Goal: Task Accomplishment & Management: Manage account settings

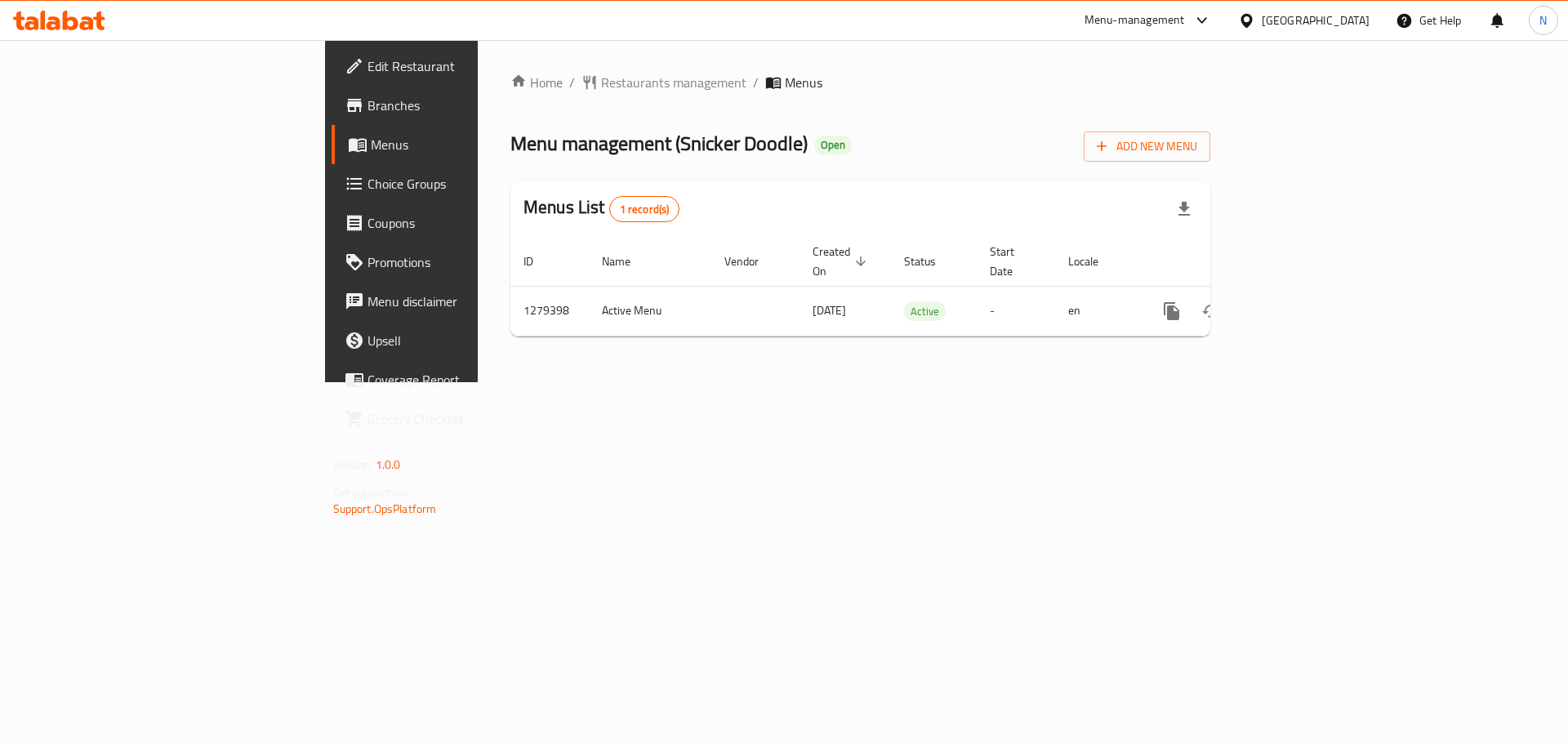
click at [1304, 20] on div "[GEOGRAPHIC_DATA]" at bounding box center [1315, 21] width 108 height 18
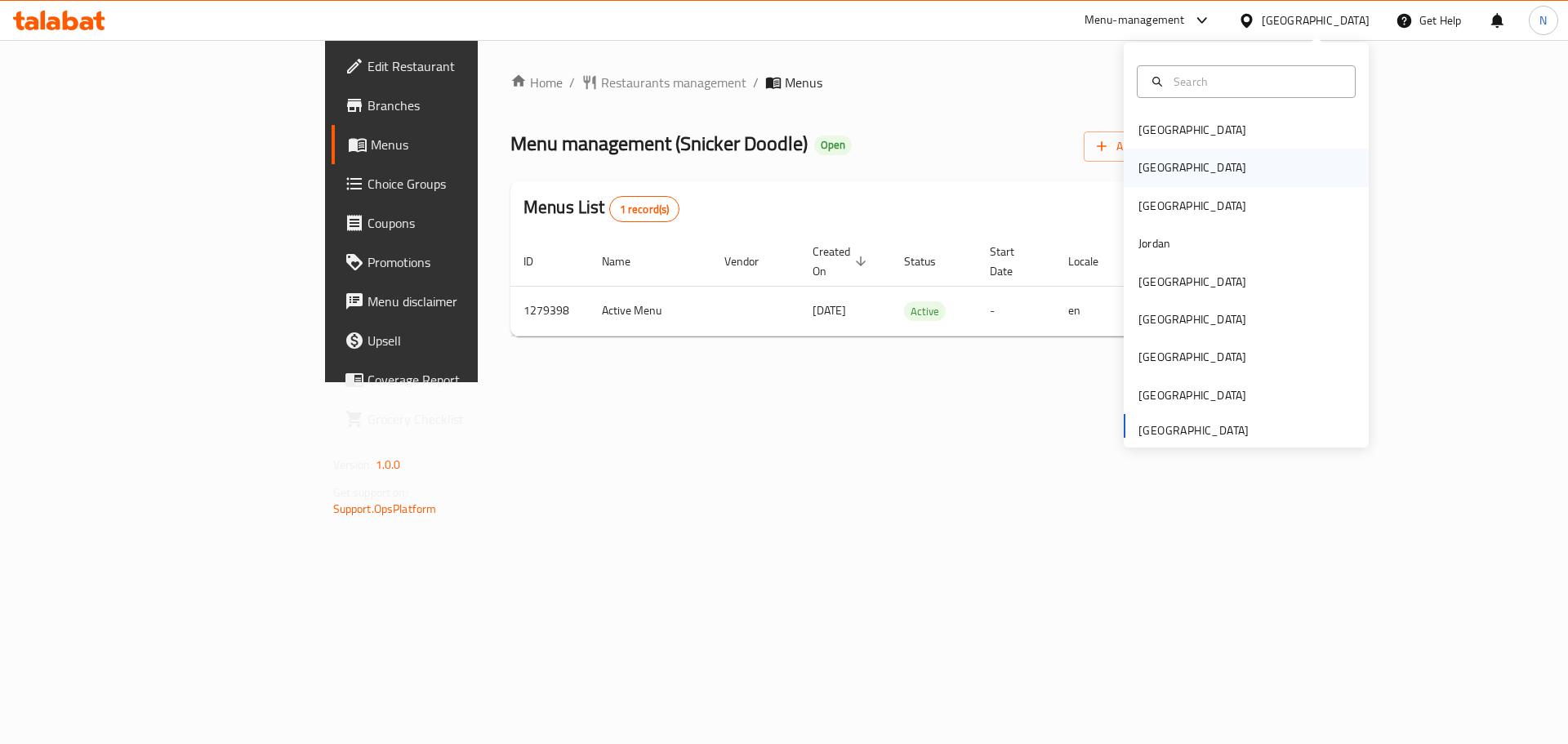
click at [1166, 162] on div "[GEOGRAPHIC_DATA]" at bounding box center [1191, 166] width 134 height 37
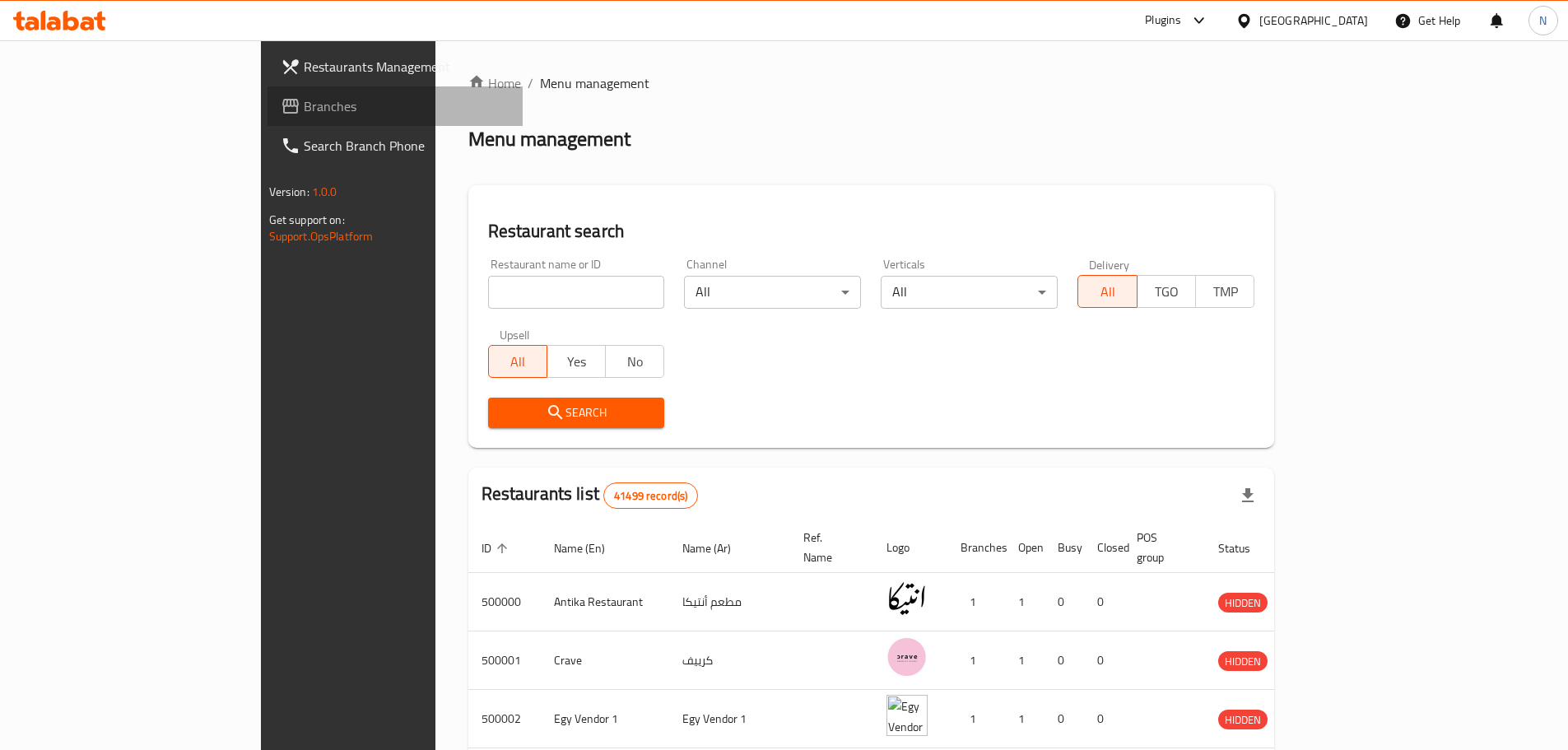
click at [303, 109] on span "Branches" at bounding box center [406, 106] width 205 height 20
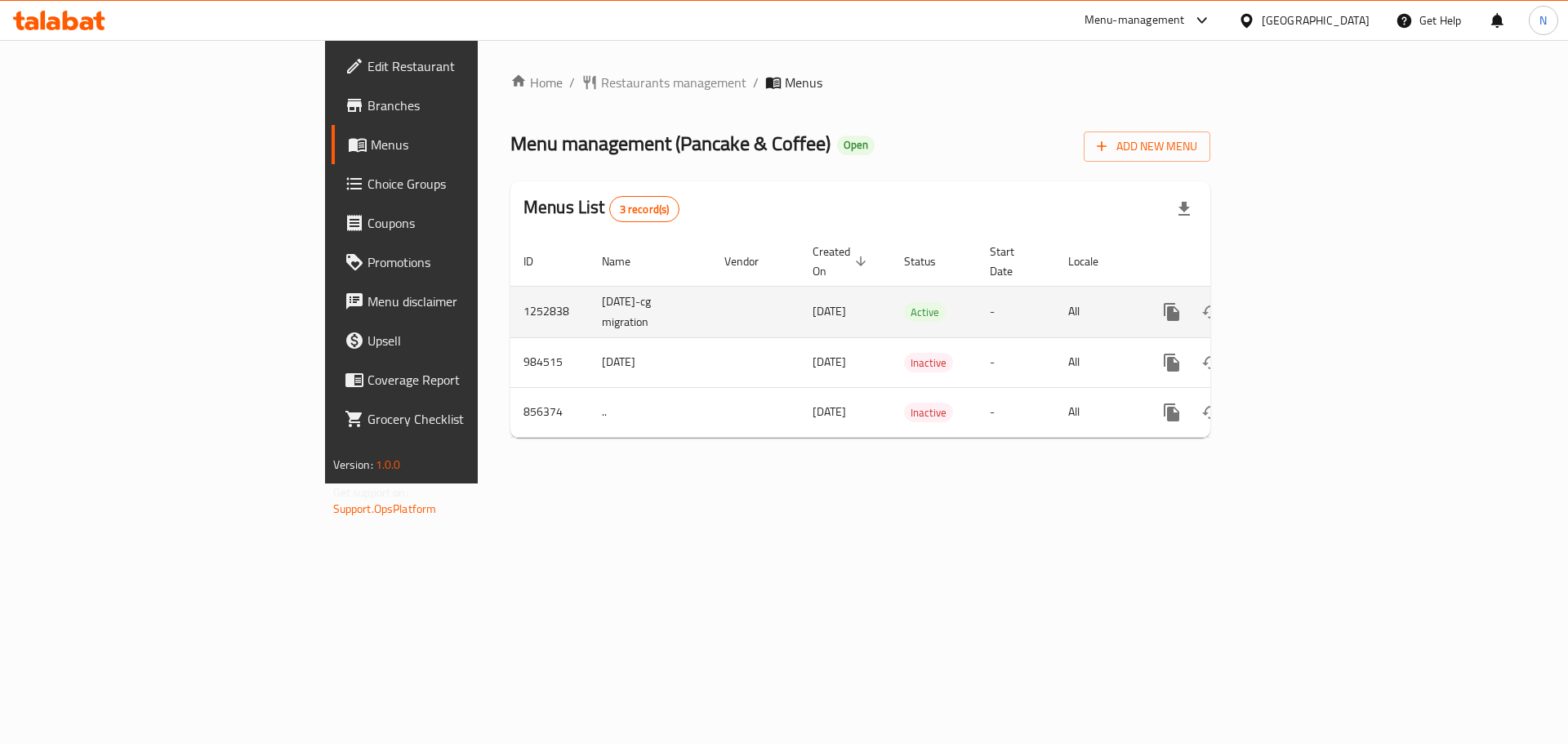
click at [1309, 296] on link "enhanced table" at bounding box center [1289, 311] width 39 height 39
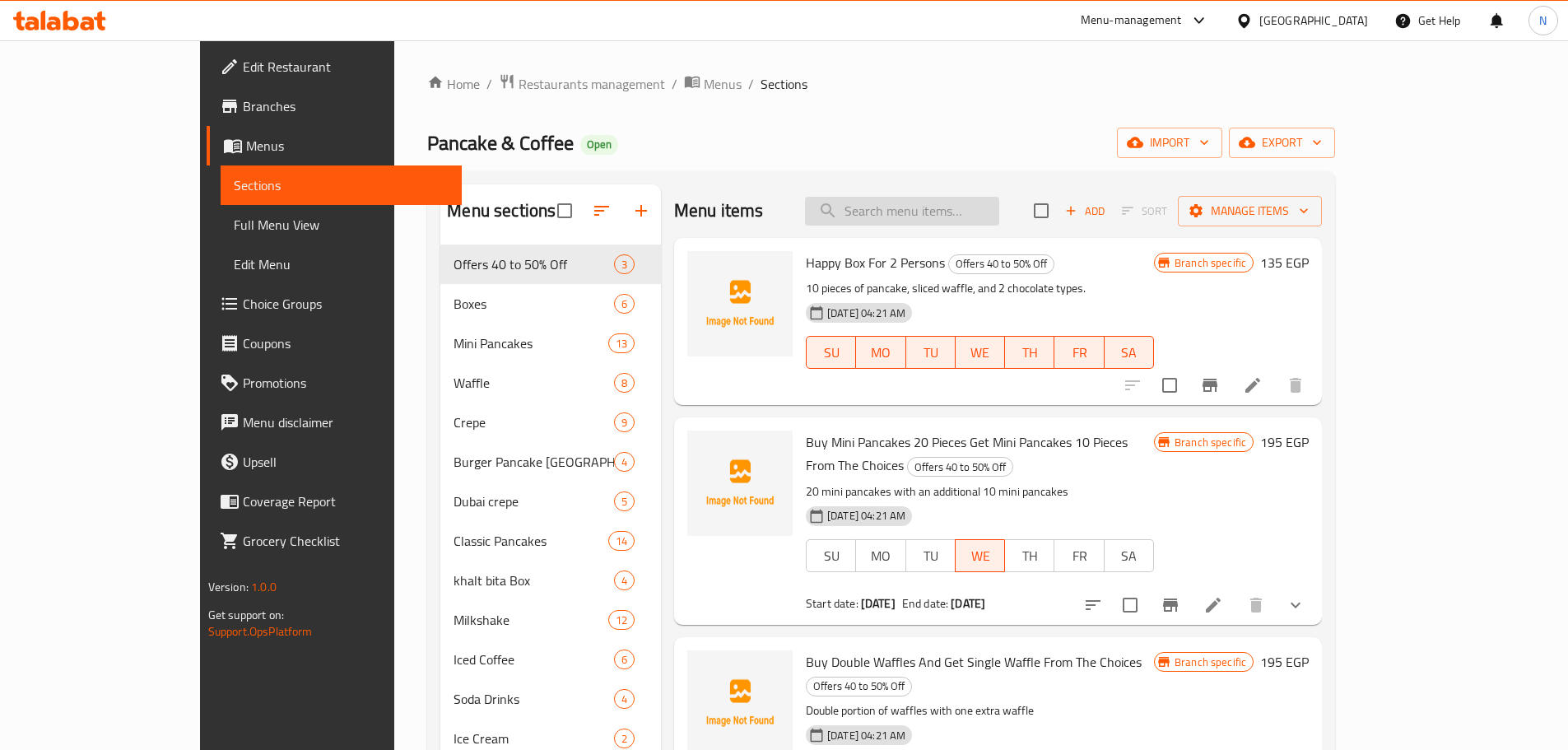
click at [999, 211] on input "search" at bounding box center [902, 211] width 194 height 28
paste input "Sugar Mini Pancake"
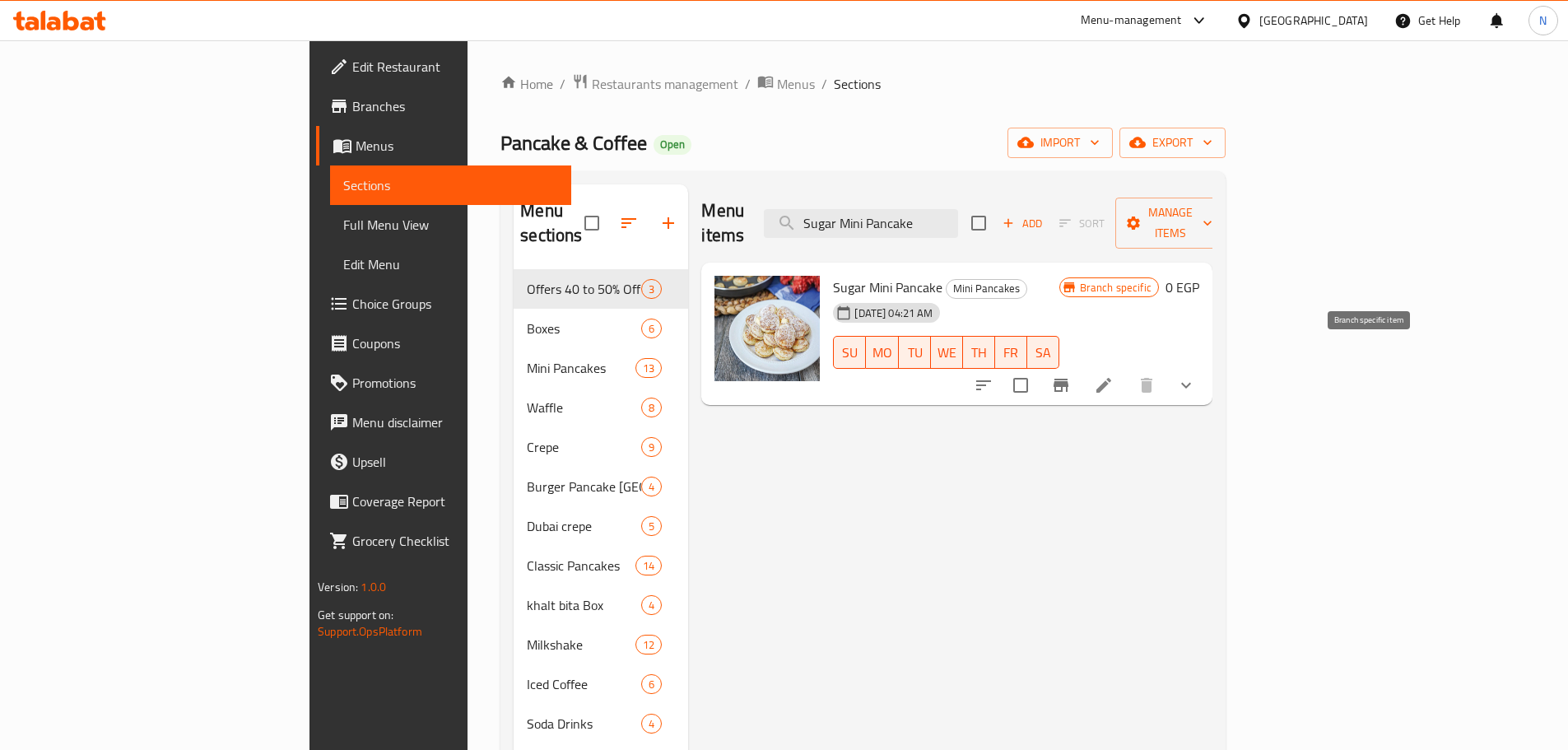
type input "Sugar Mini Pancake"
click at [1069, 379] on icon "Branch-specific-item" at bounding box center [1060, 385] width 15 height 13
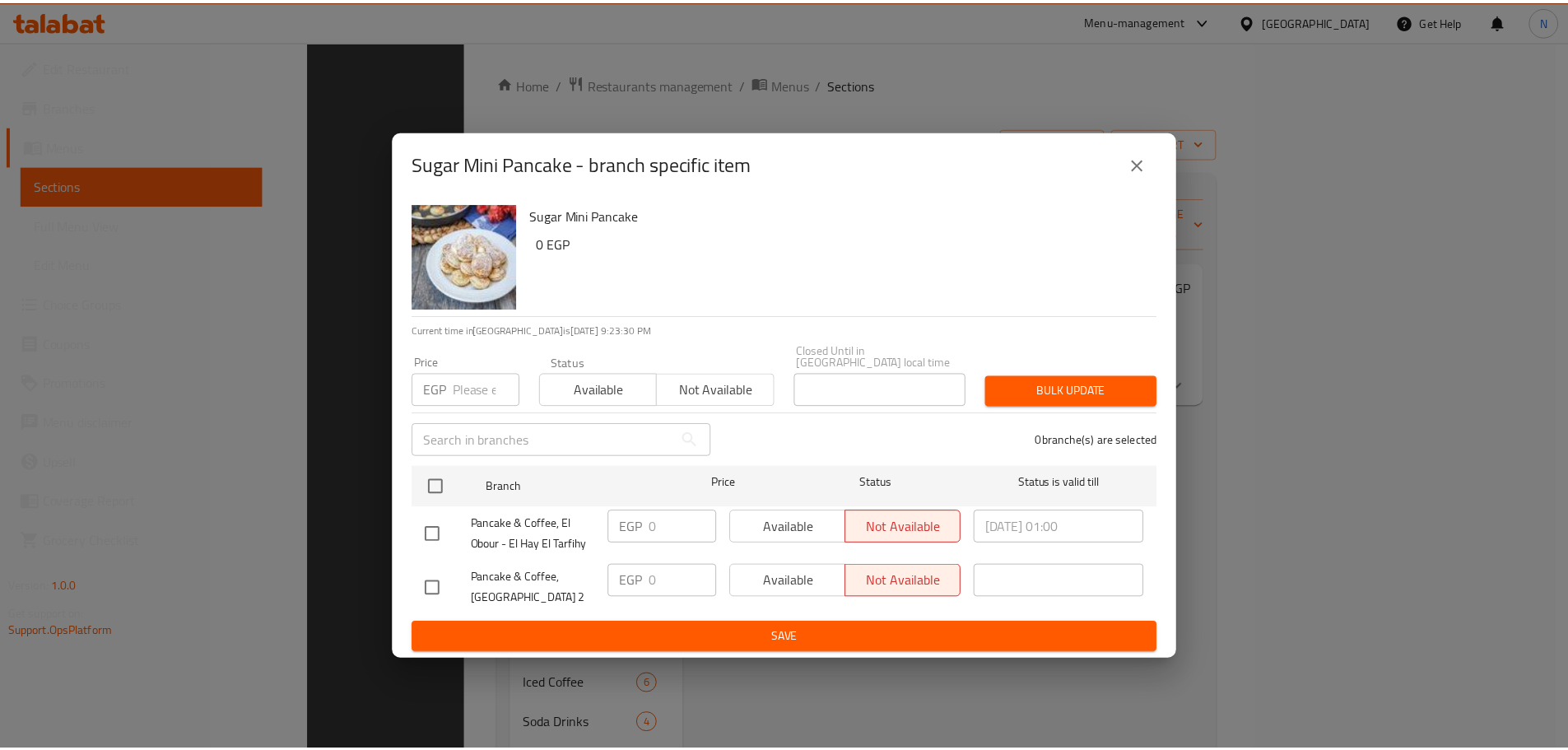
scroll to position [259, 0]
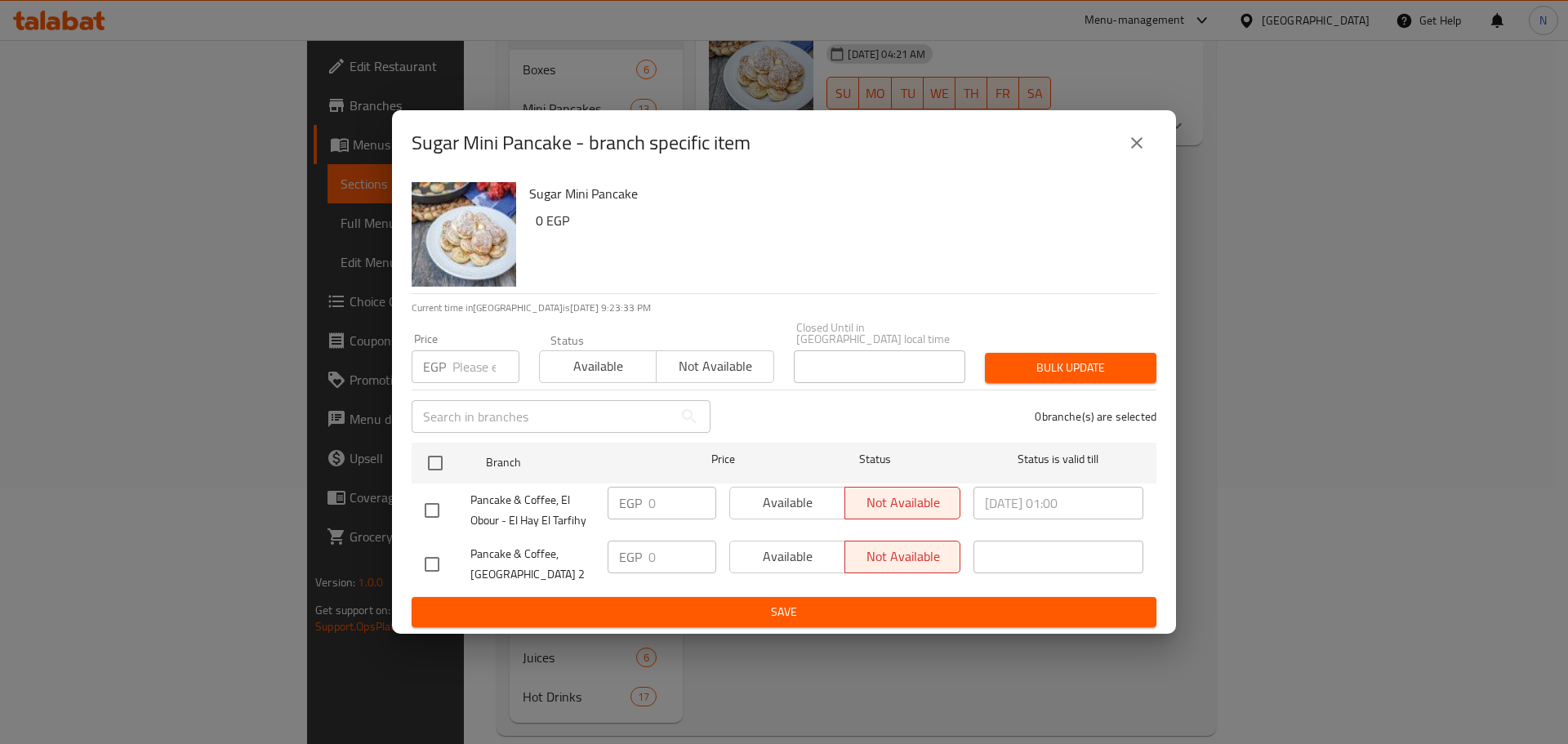
click at [1261, 472] on div "Sugar Mini Pancake - branch specific item Sugar Mini Pancake 0 EGP Current time…" at bounding box center [784, 372] width 1568 height 744
click at [1148, 140] on button "close" at bounding box center [1136, 143] width 39 height 39
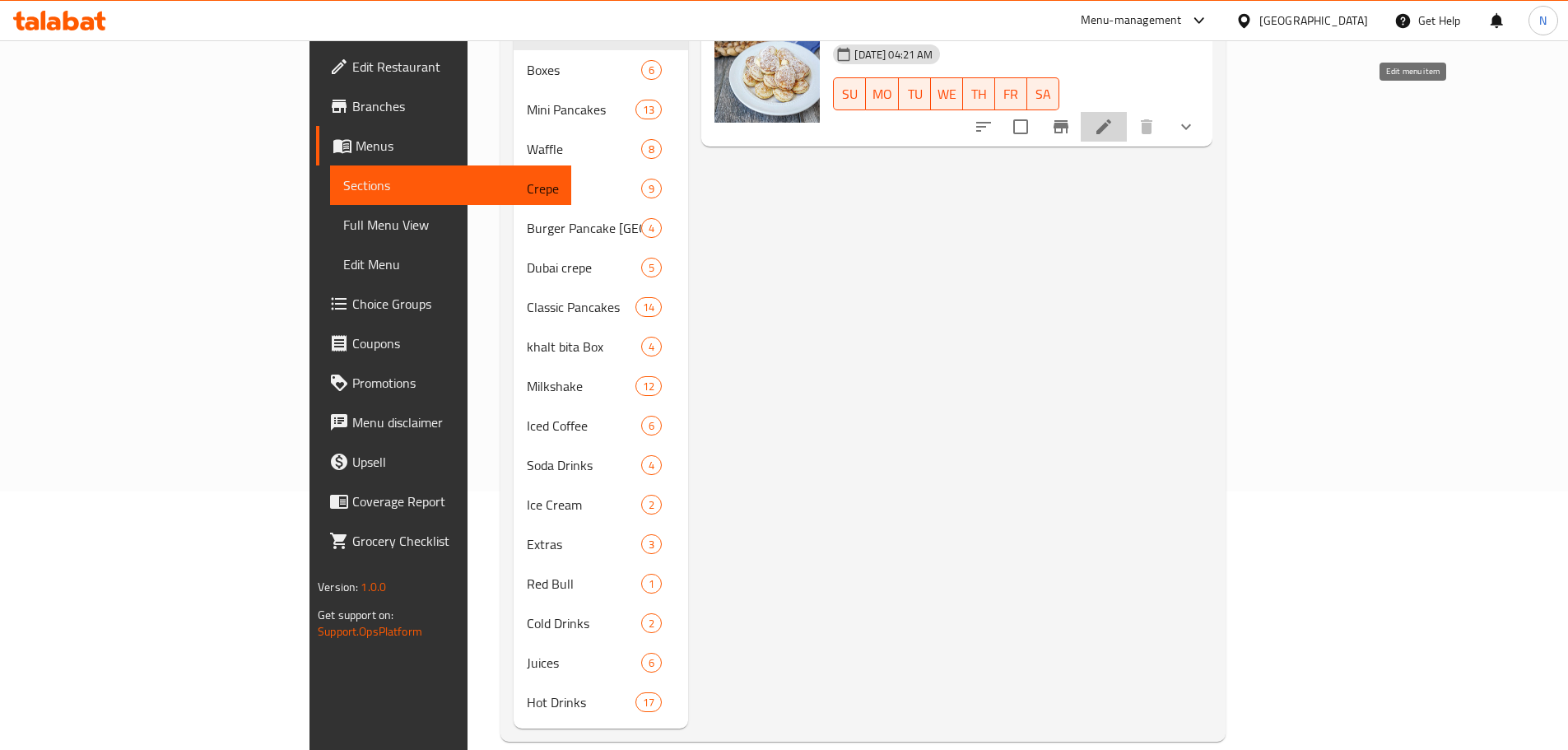
click at [1113, 117] on icon at bounding box center [1103, 127] width 20 height 20
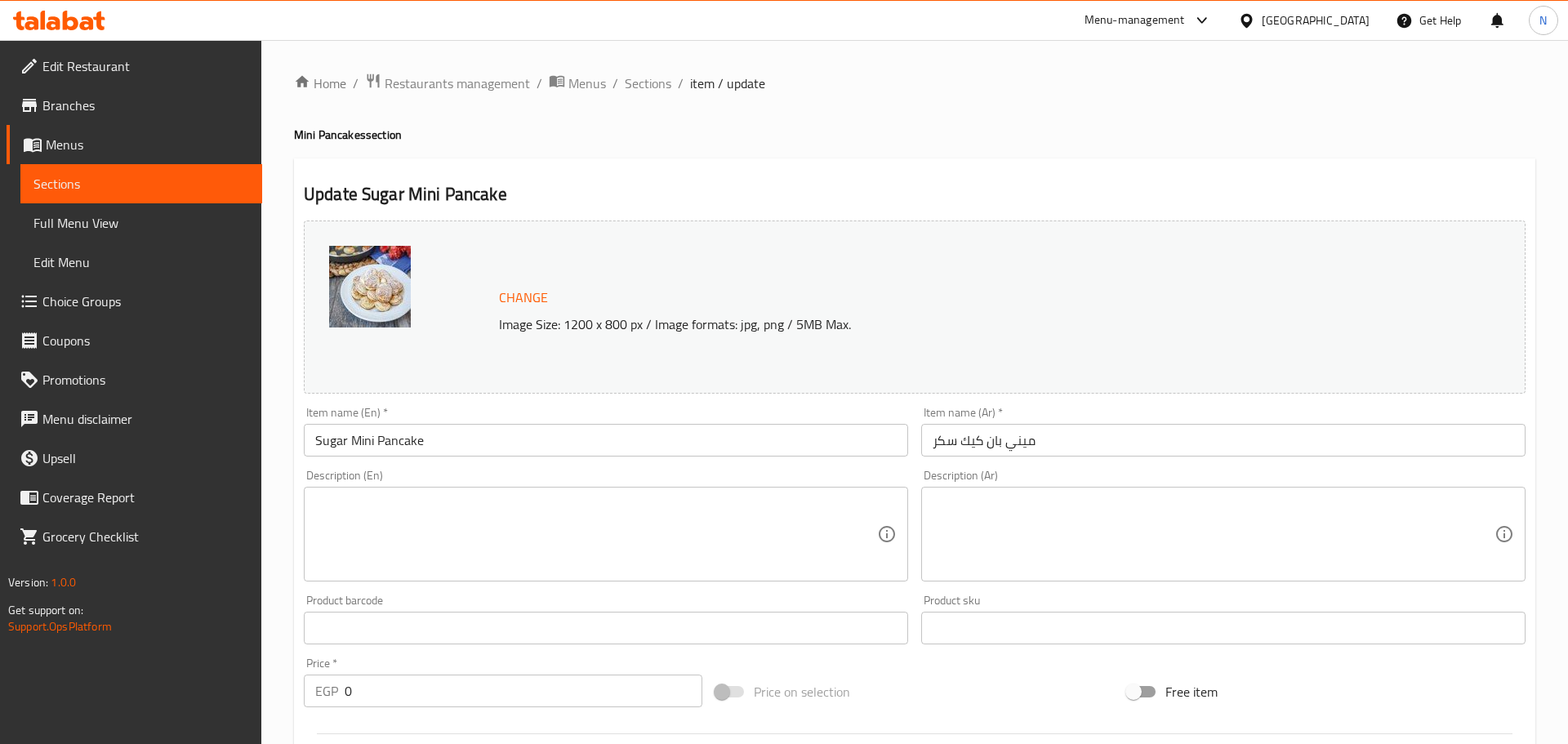
type input "الإضافات:"
type input "0"
type input "18"
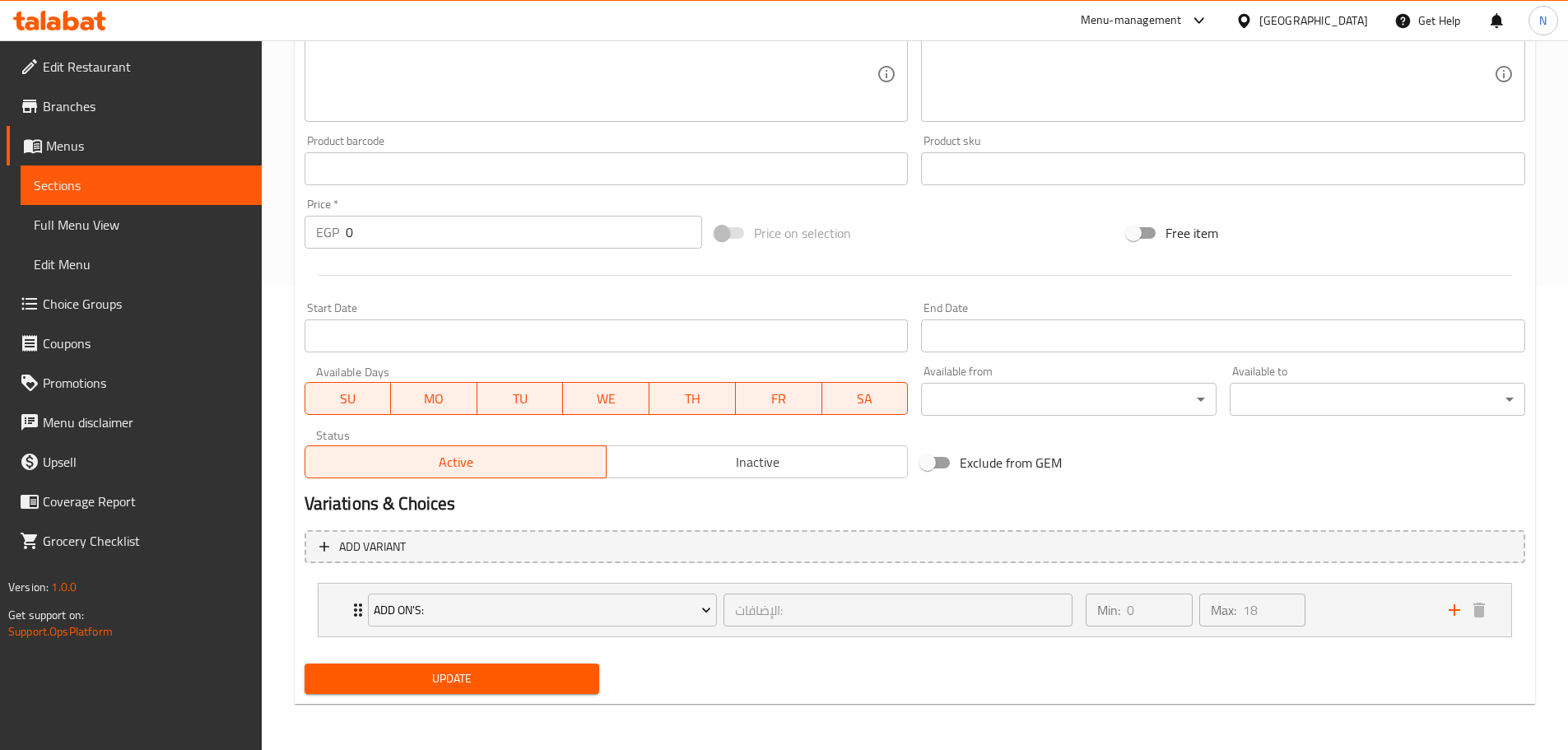
click at [1354, 12] on div "Egypt" at bounding box center [1313, 21] width 109 height 18
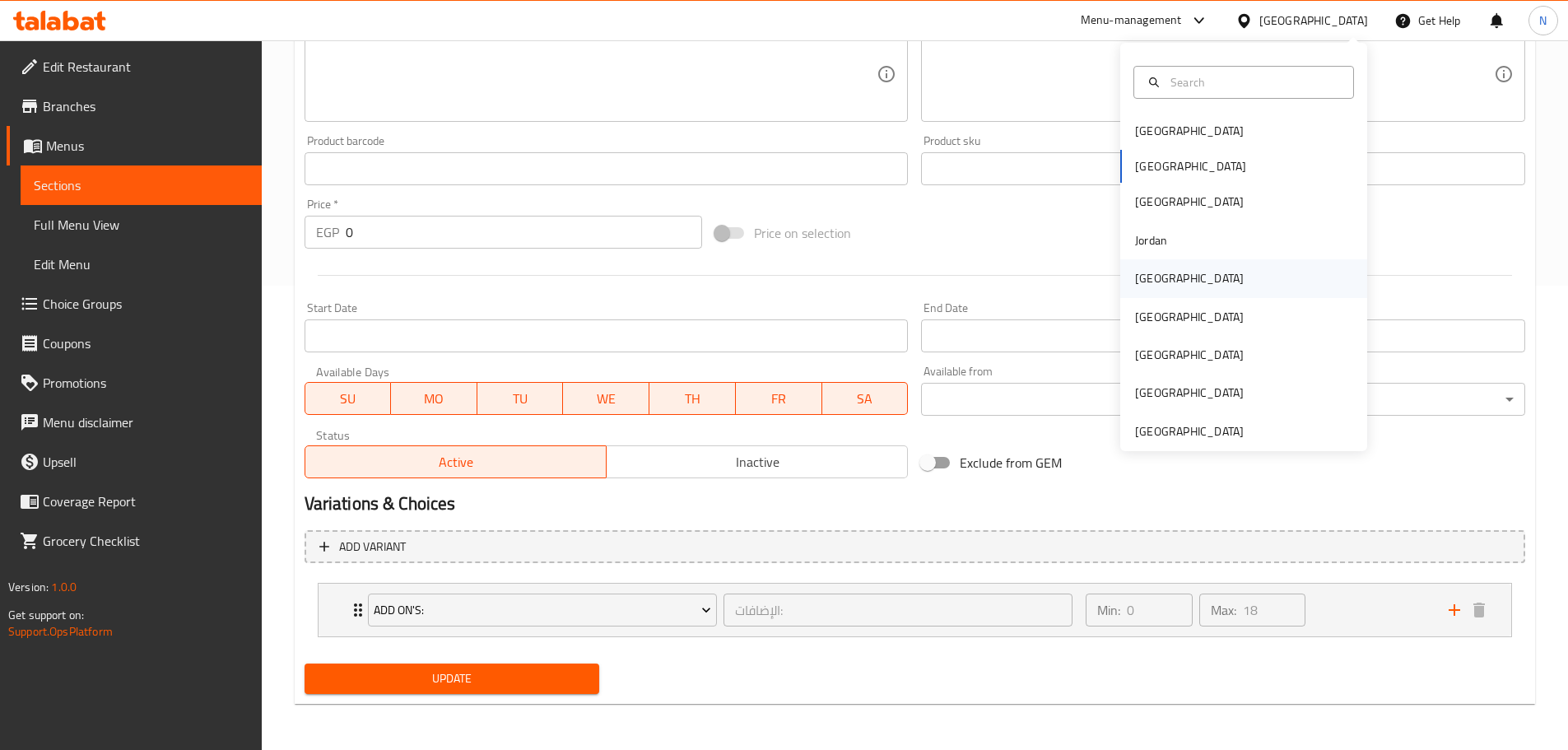
click at [1135, 265] on div "Kuwait" at bounding box center [1189, 278] width 135 height 38
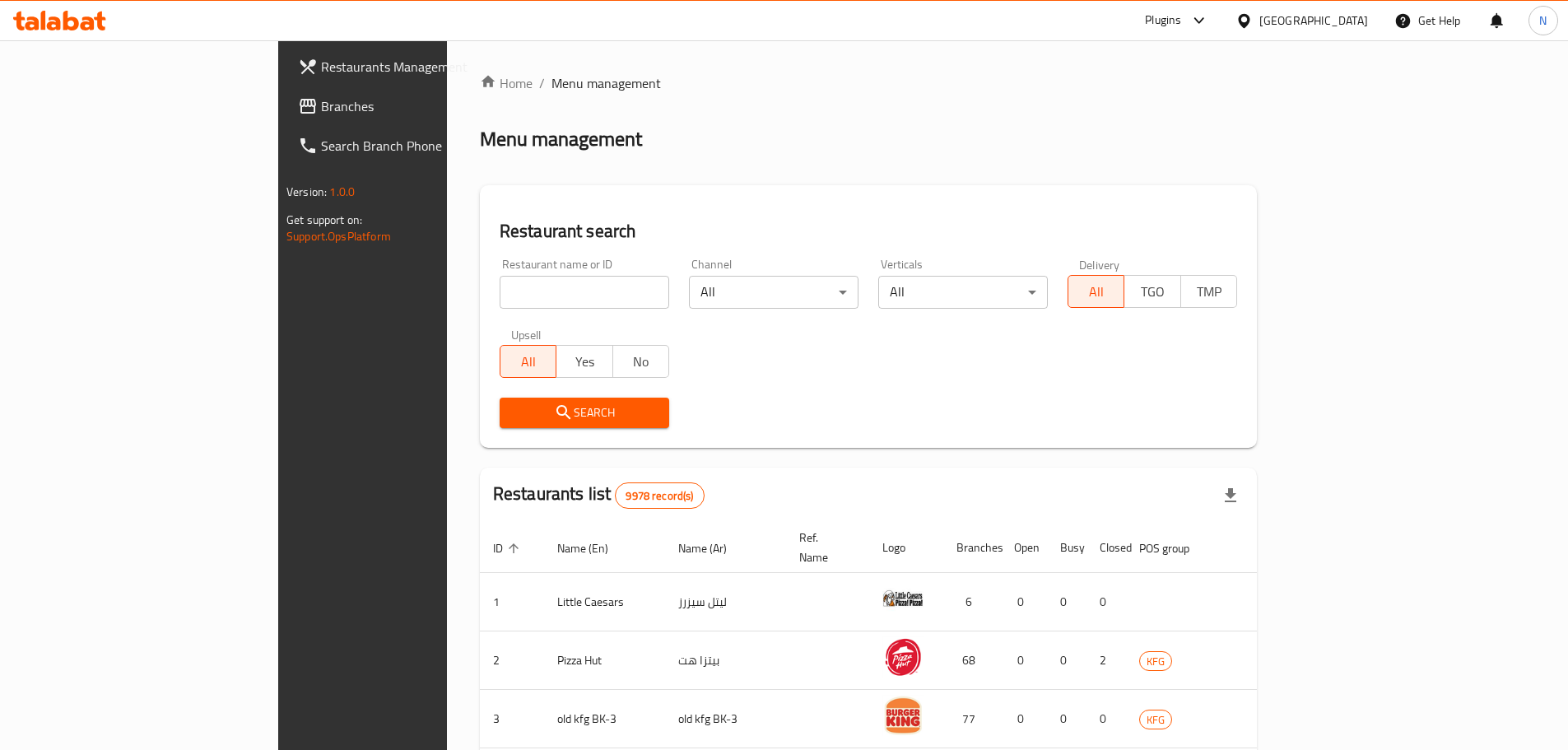
click at [321, 96] on span "Branches" at bounding box center [423, 106] width 205 height 20
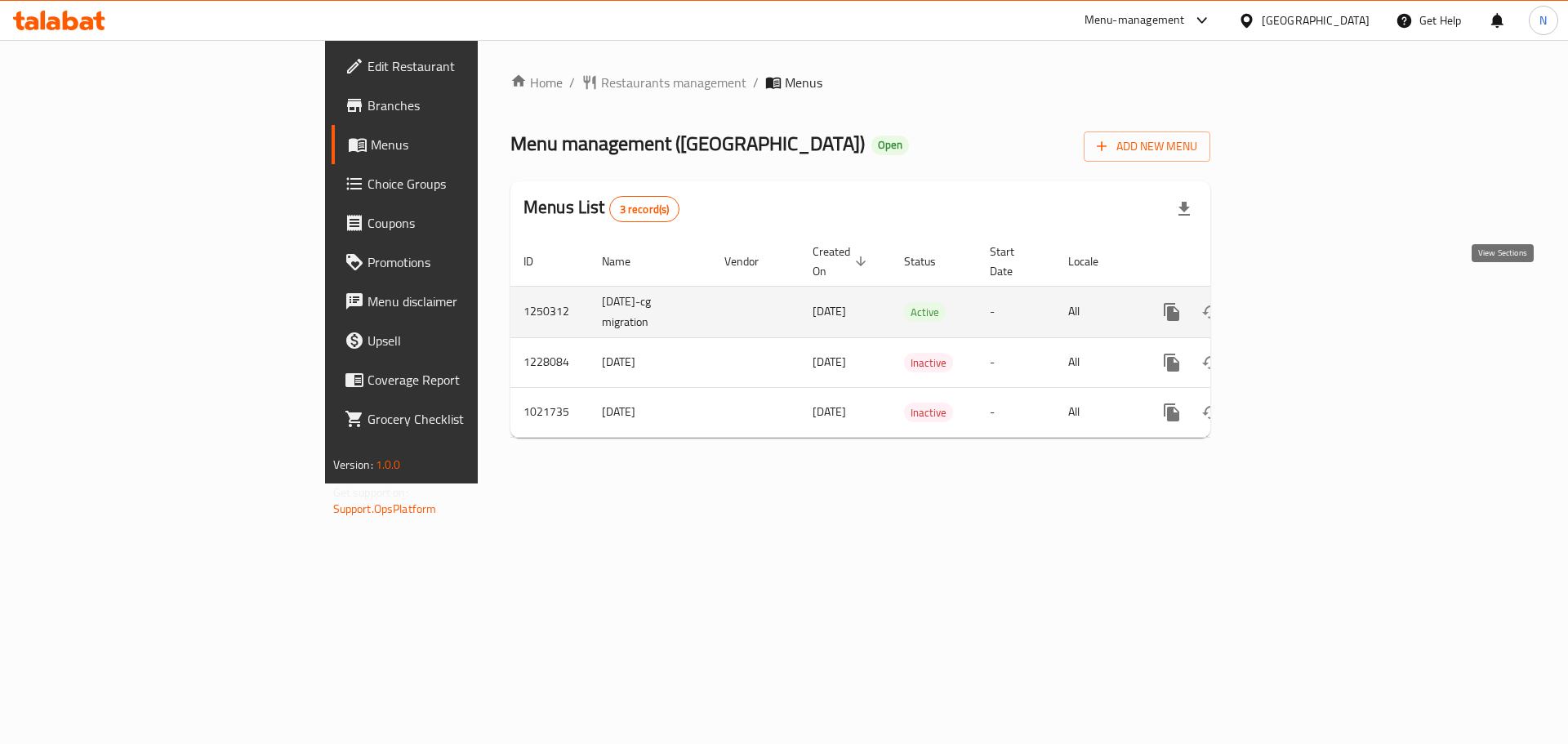
click at [1309, 292] on link "enhanced table" at bounding box center [1289, 311] width 39 height 39
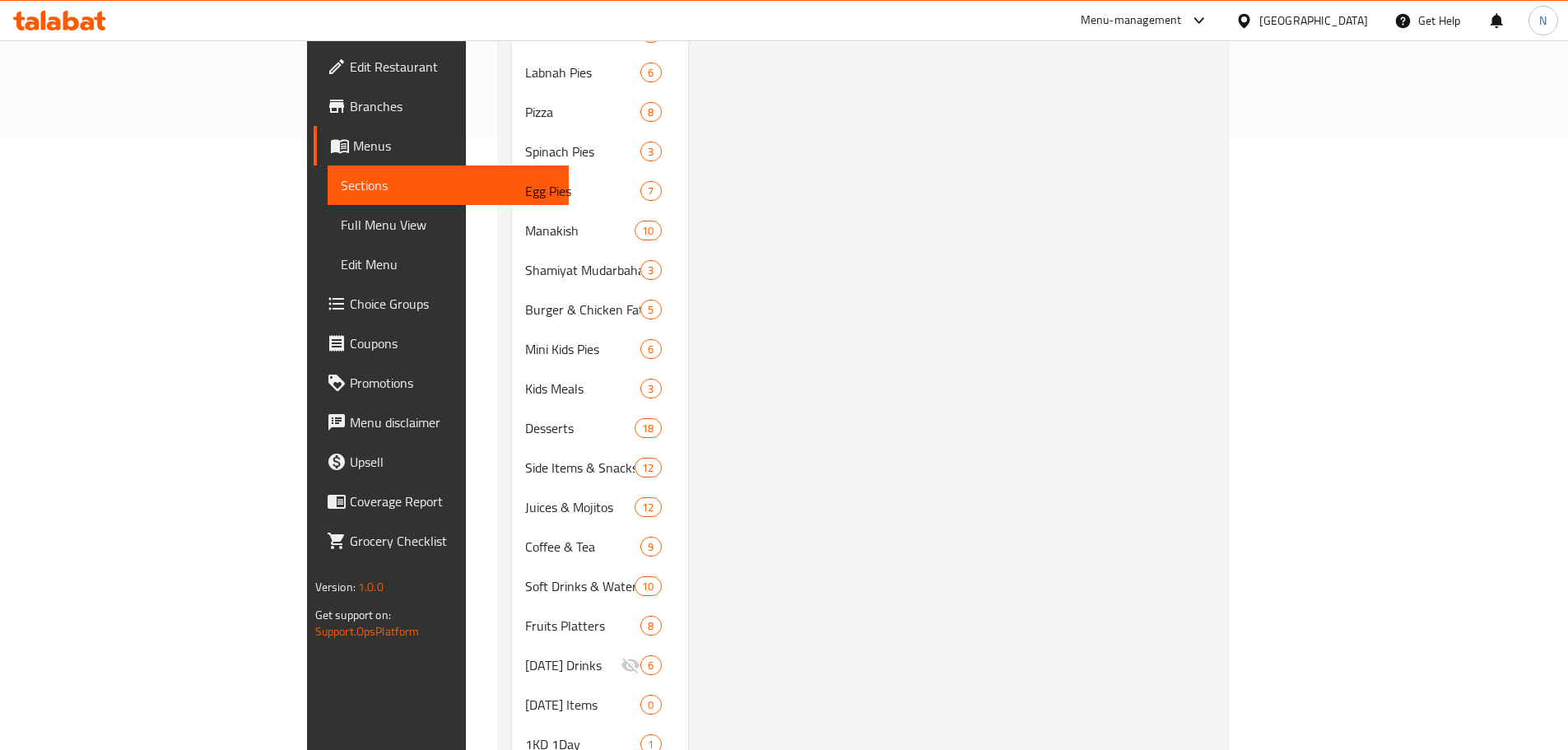
scroll to position [654, 0]
drag, startPoint x: 1551, startPoint y: 557, endPoint x: 1555, endPoint y: 516, distance: 41.2
click at [1261, 516] on div "Home / Restaurants management / Menus / Sections Shuwaikh Gate Open import expo…" at bounding box center [862, 81] width 795 height 1388
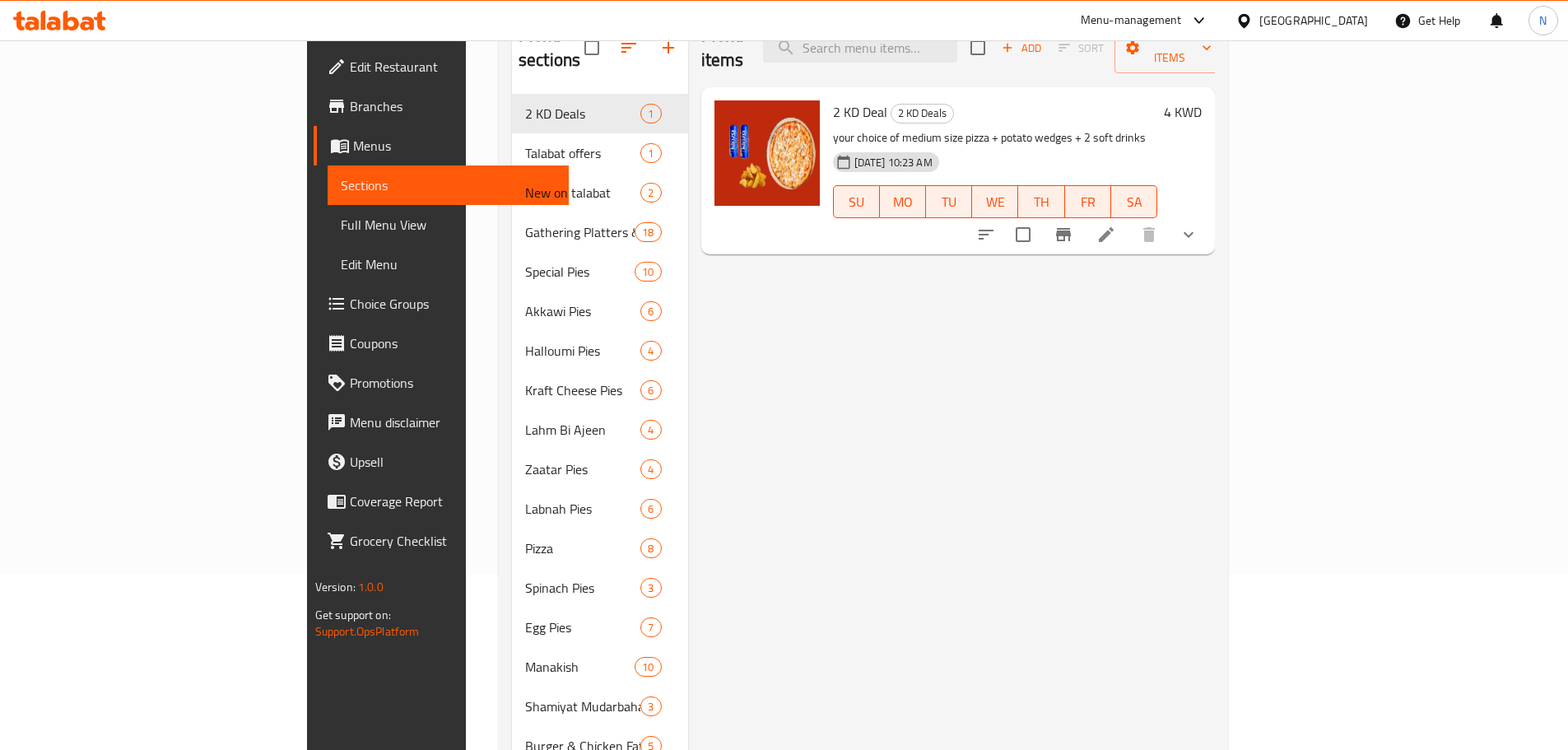
scroll to position [171, 0]
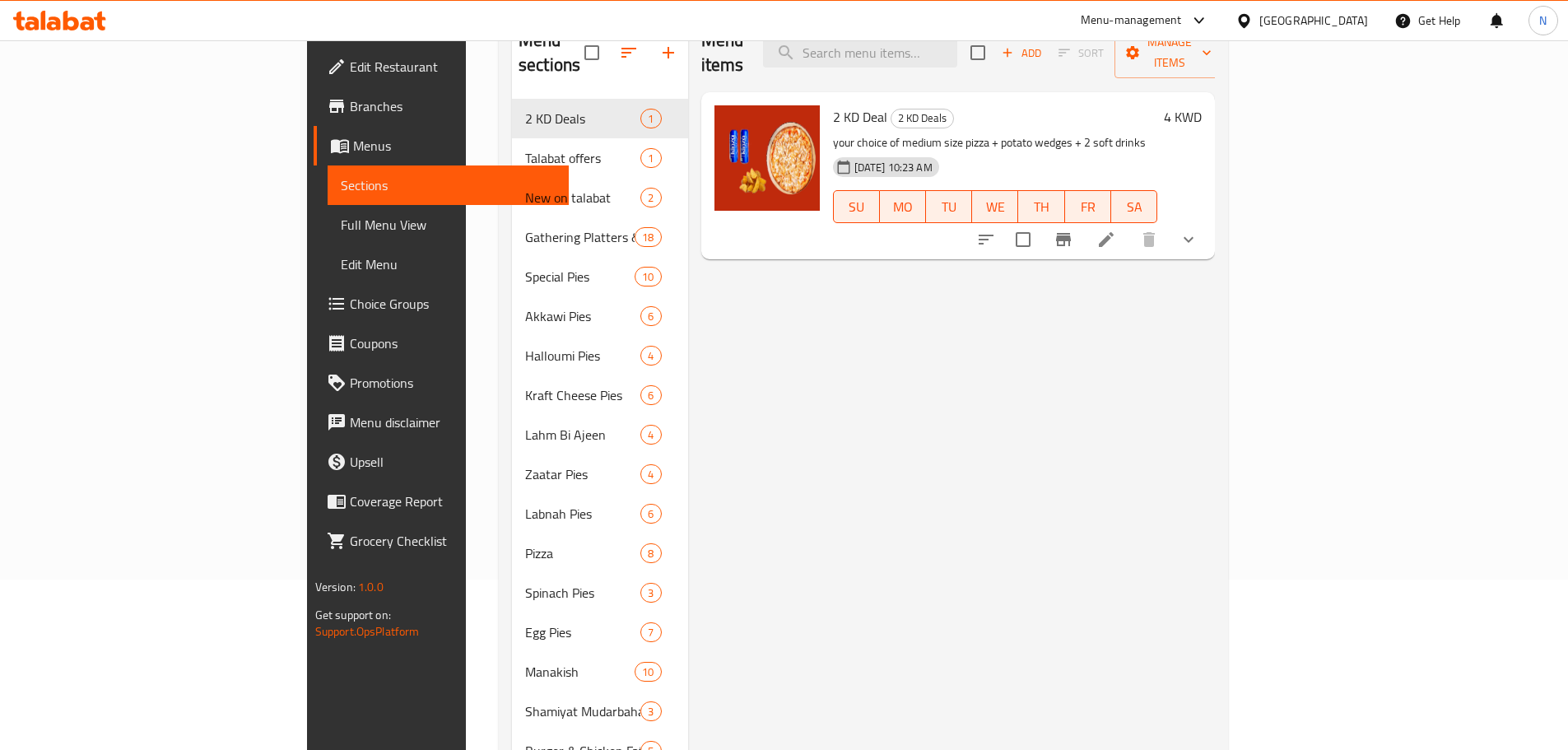
click at [1049, 486] on div "Menu items Add Sort Manage items 2 KD Deal 2 KD Deals your choice of medium siz…" at bounding box center [952, 612] width 528 height 1198
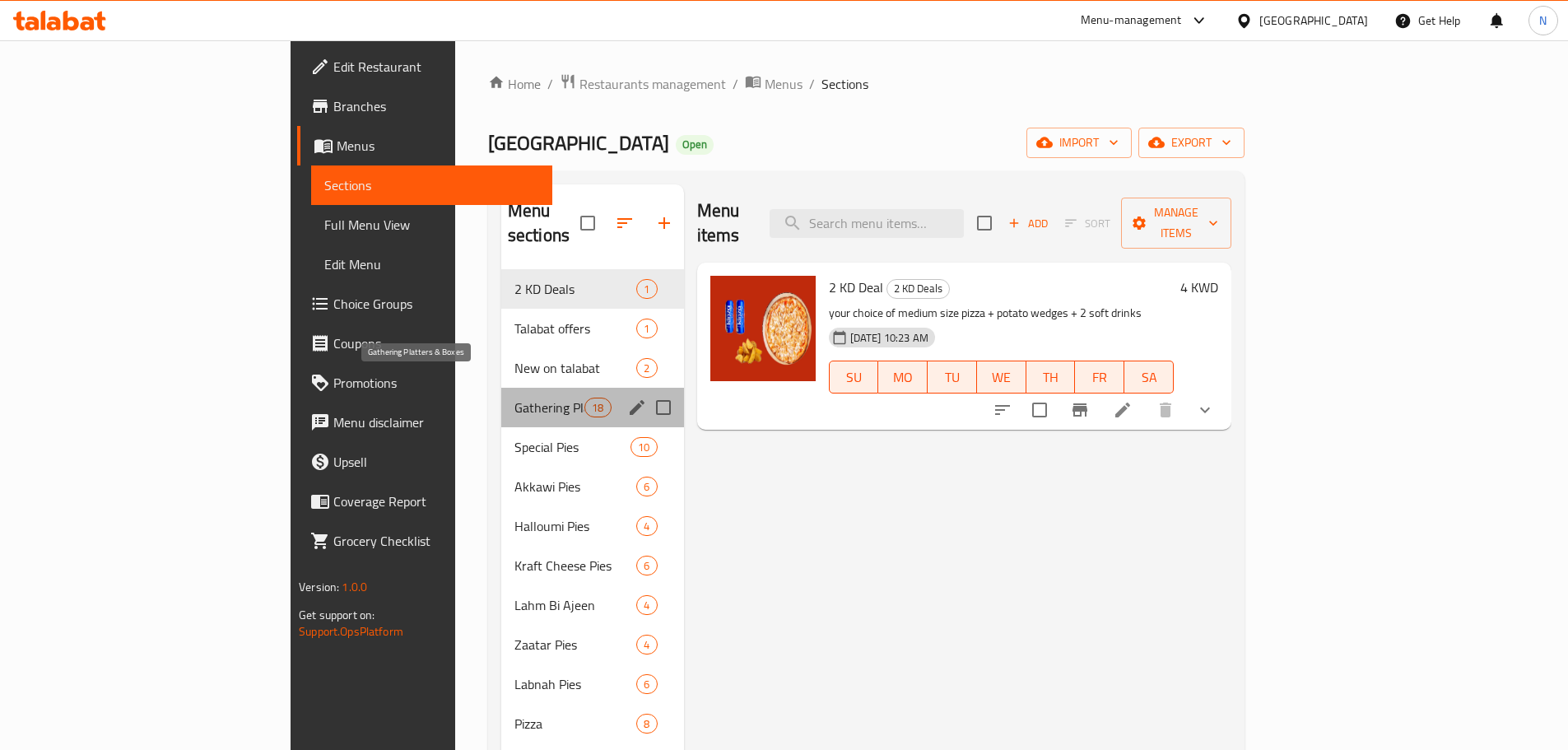
drag, startPoint x: 485, startPoint y: 388, endPoint x: 338, endPoint y: 388, distance: 147.0
click at [514, 398] on span "Gathering Platters & Boxes" at bounding box center [549, 408] width 70 height 20
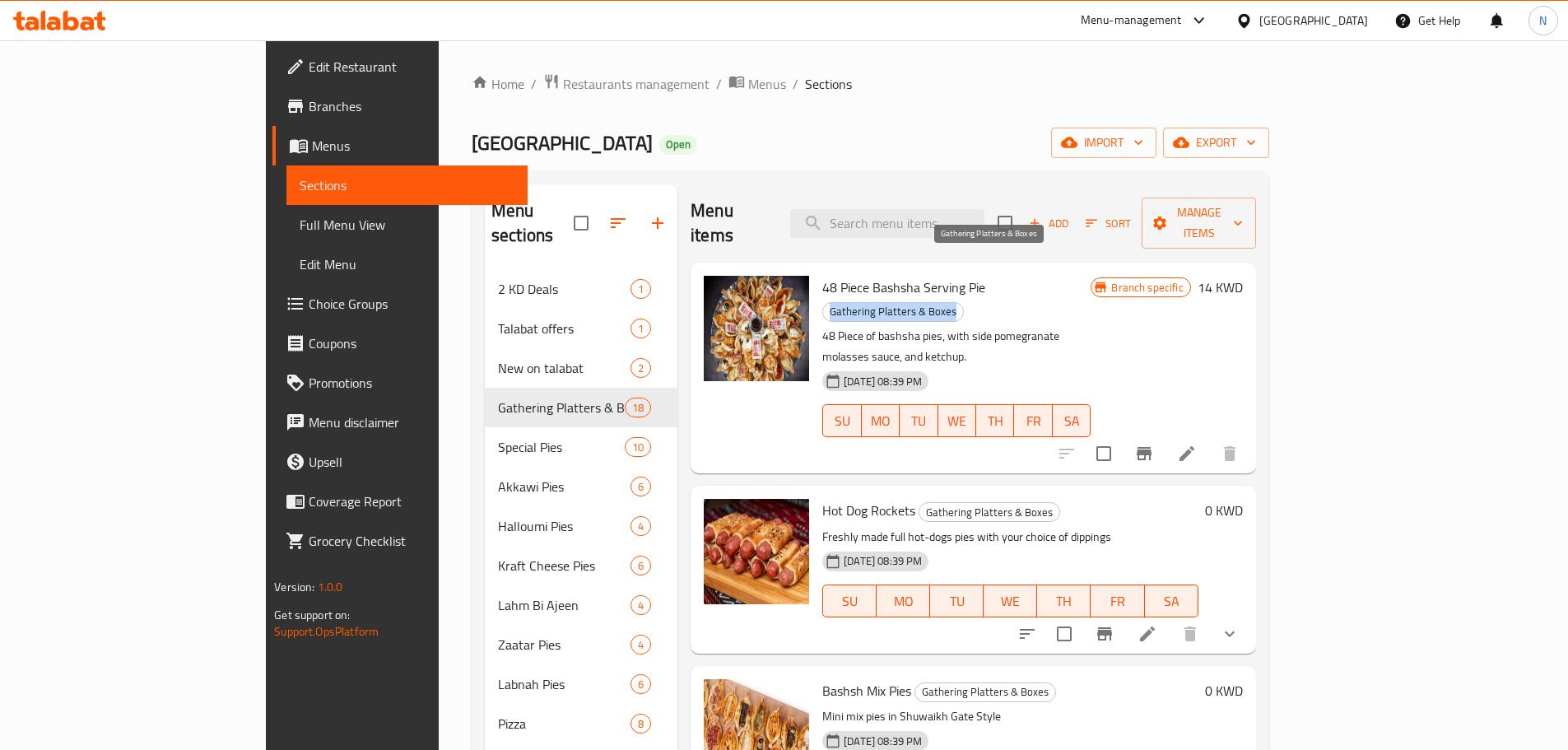
drag, startPoint x: 1059, startPoint y: 265, endPoint x: 931, endPoint y: 263, distance: 128.0
click at [931, 276] on h6 "48 Piece Bashsha Serving Pie Gathering Platters & Boxes" at bounding box center [956, 299] width 269 height 46
copy span "Gathering Platters & Boxes"
click at [1344, 14] on div "Kuwait" at bounding box center [1313, 21] width 109 height 18
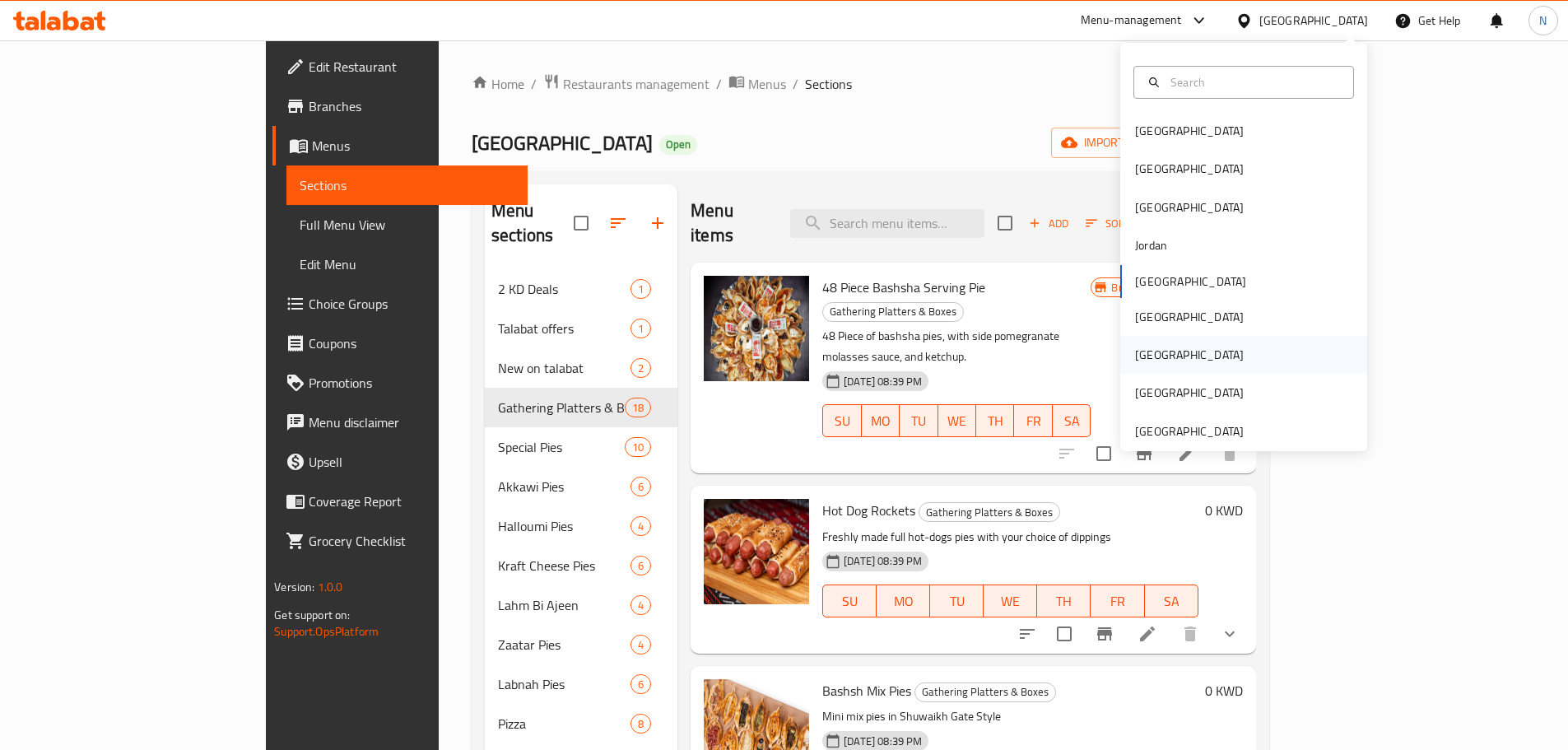
click at [1160, 352] on div "[GEOGRAPHIC_DATA]" at bounding box center [1189, 354] width 135 height 38
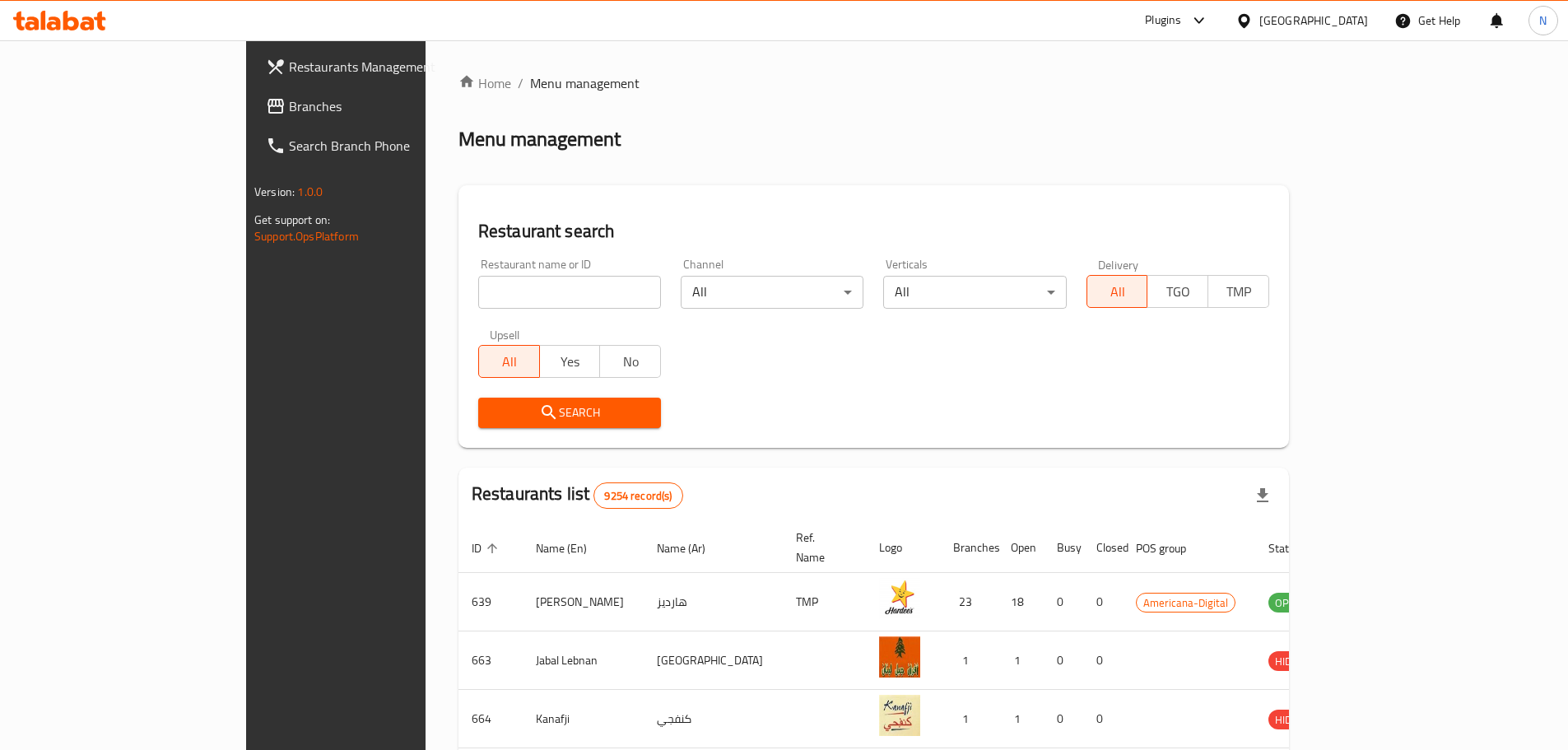
click at [289, 108] on span "Branches" at bounding box center [391, 106] width 205 height 20
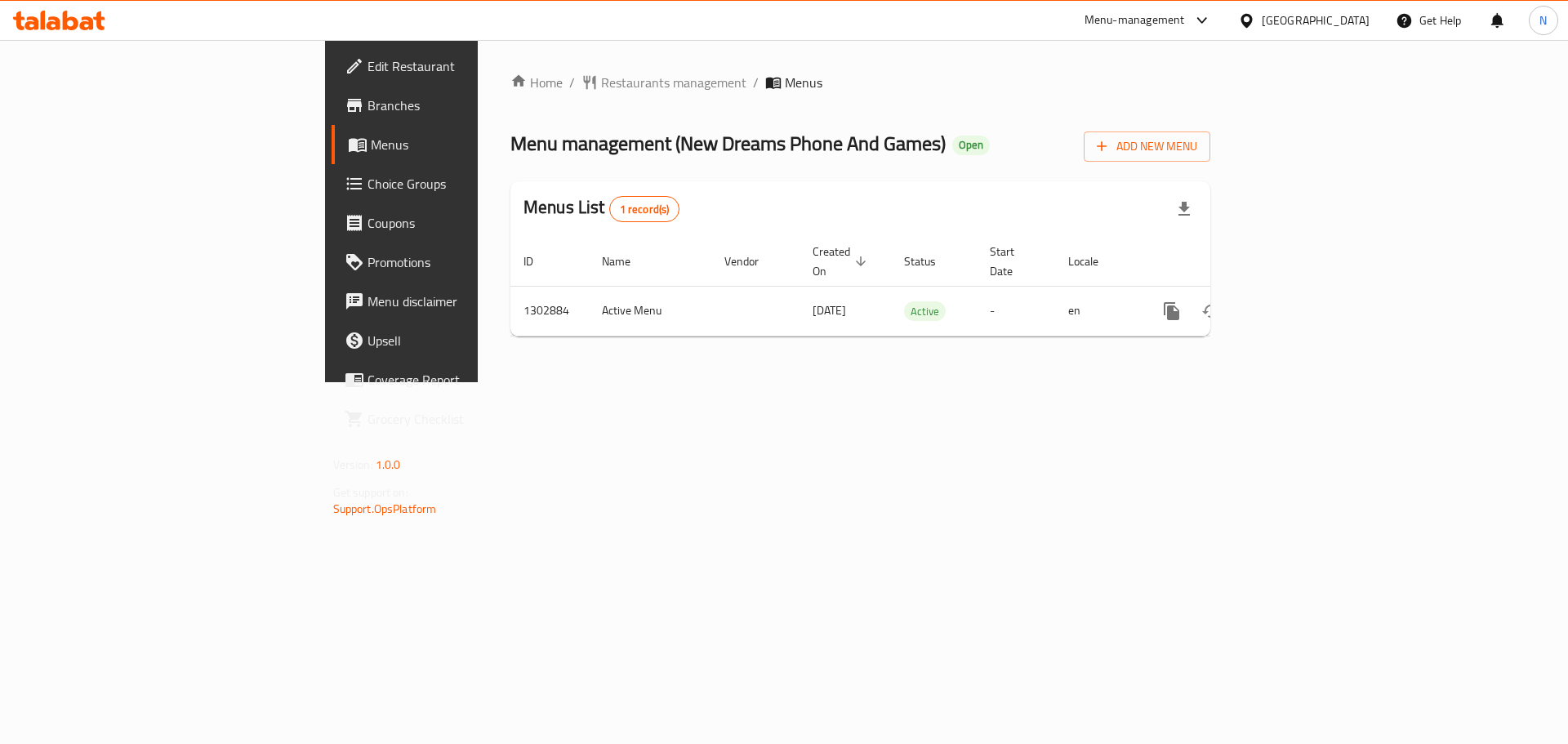
click at [1346, 13] on div "[GEOGRAPHIC_DATA]" at bounding box center [1315, 21] width 108 height 18
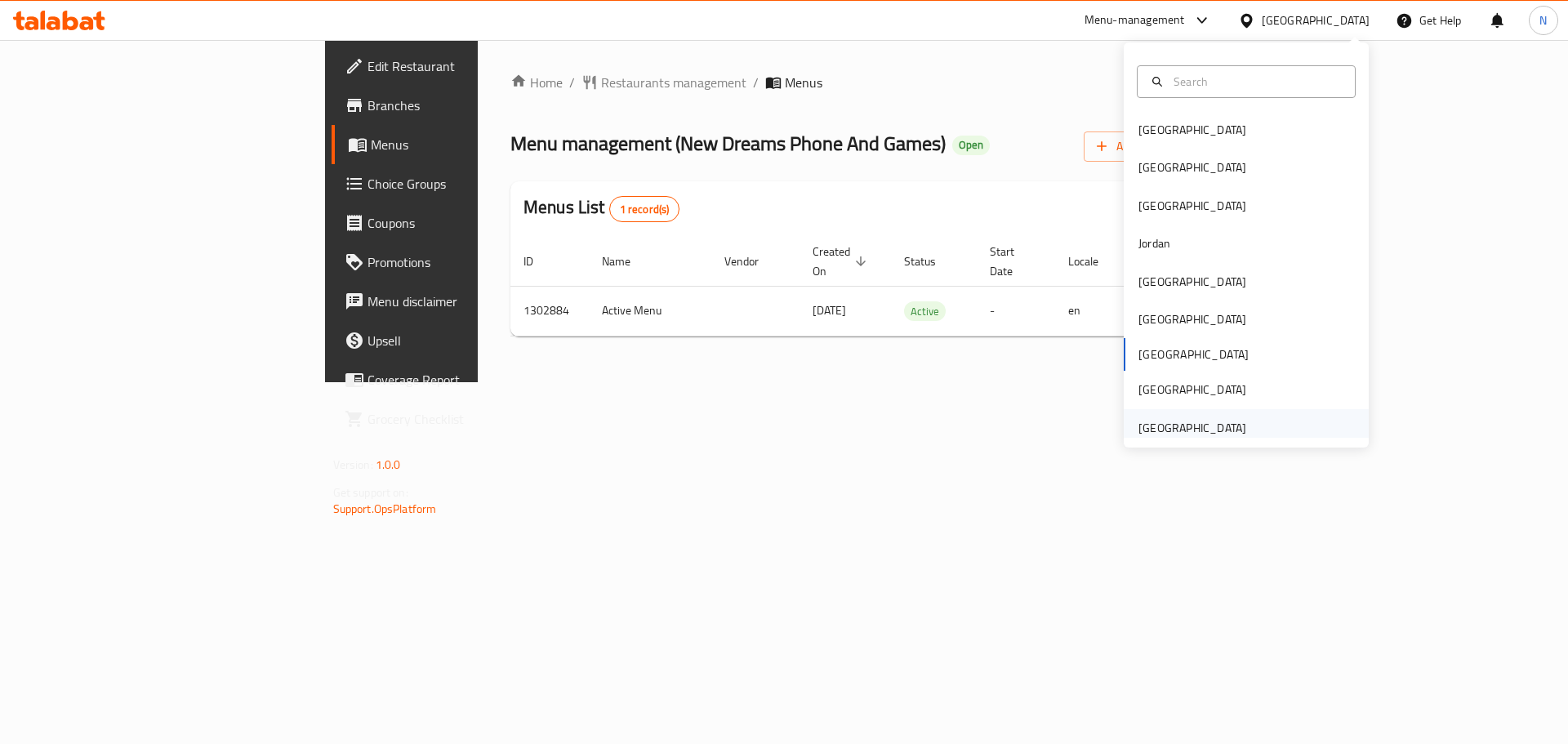
click at [1201, 430] on div "[GEOGRAPHIC_DATA]" at bounding box center [1192, 428] width 108 height 18
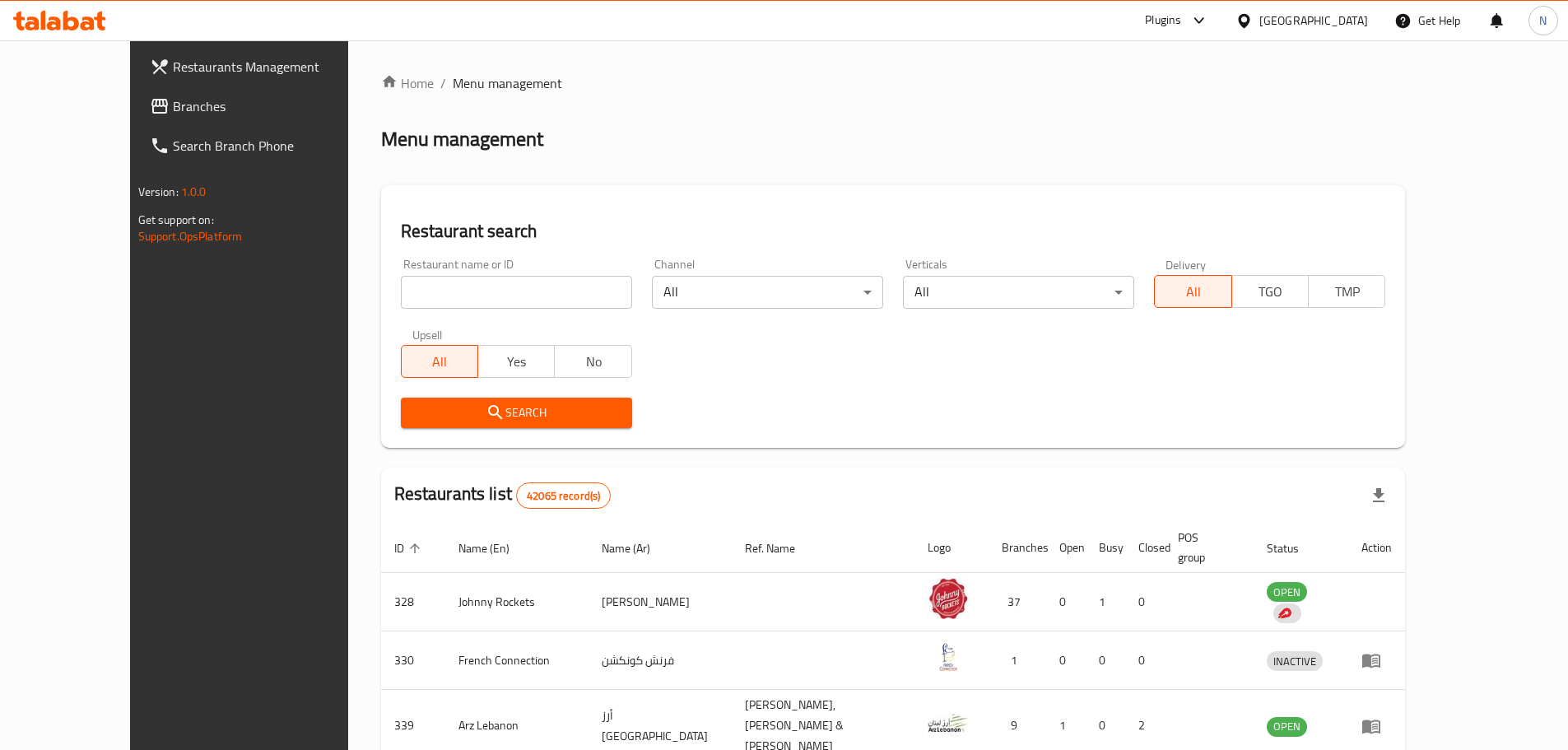
click at [173, 104] on span "Branches" at bounding box center [276, 106] width 205 height 20
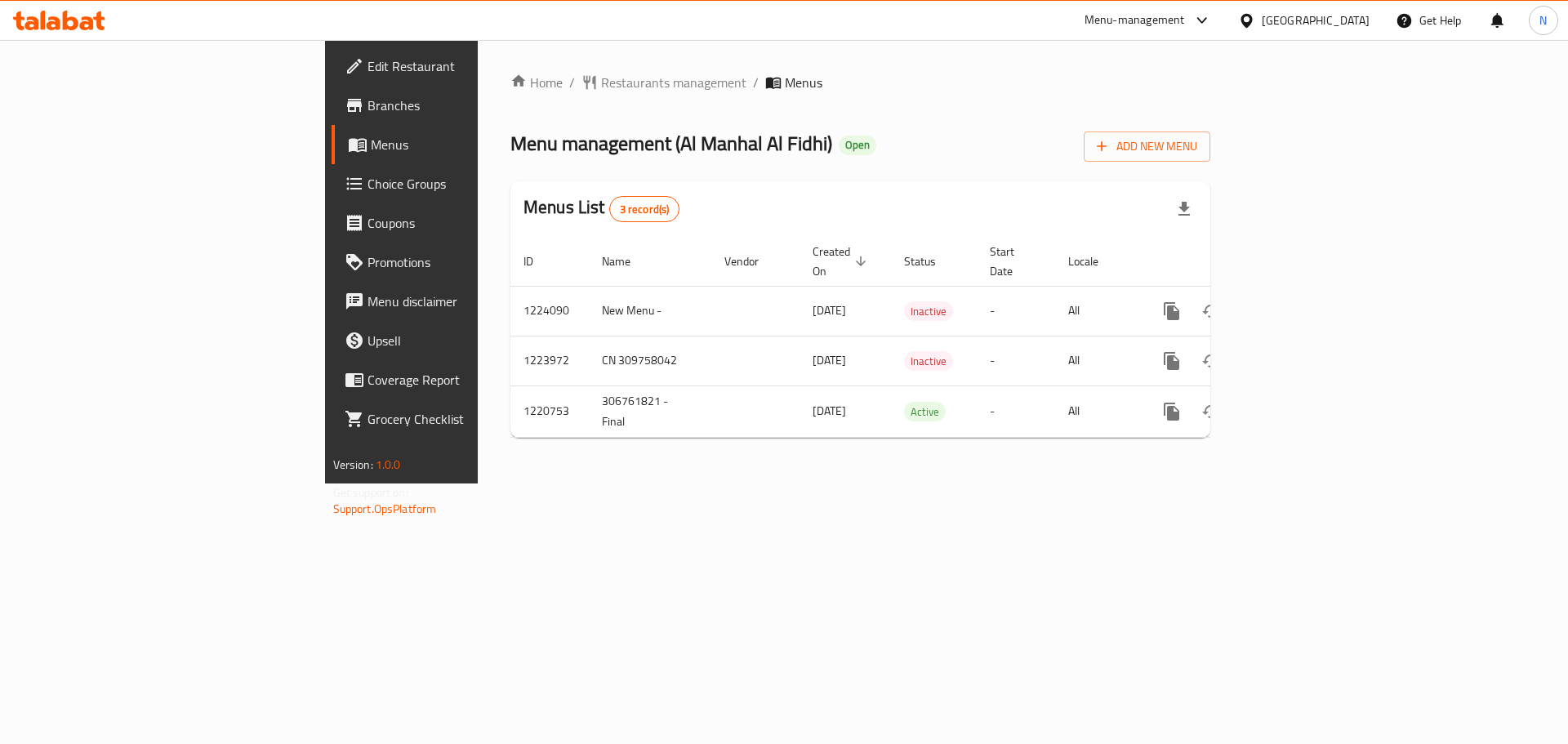
click at [1295, 28] on div "United Arab Emirates" at bounding box center [1315, 21] width 108 height 18
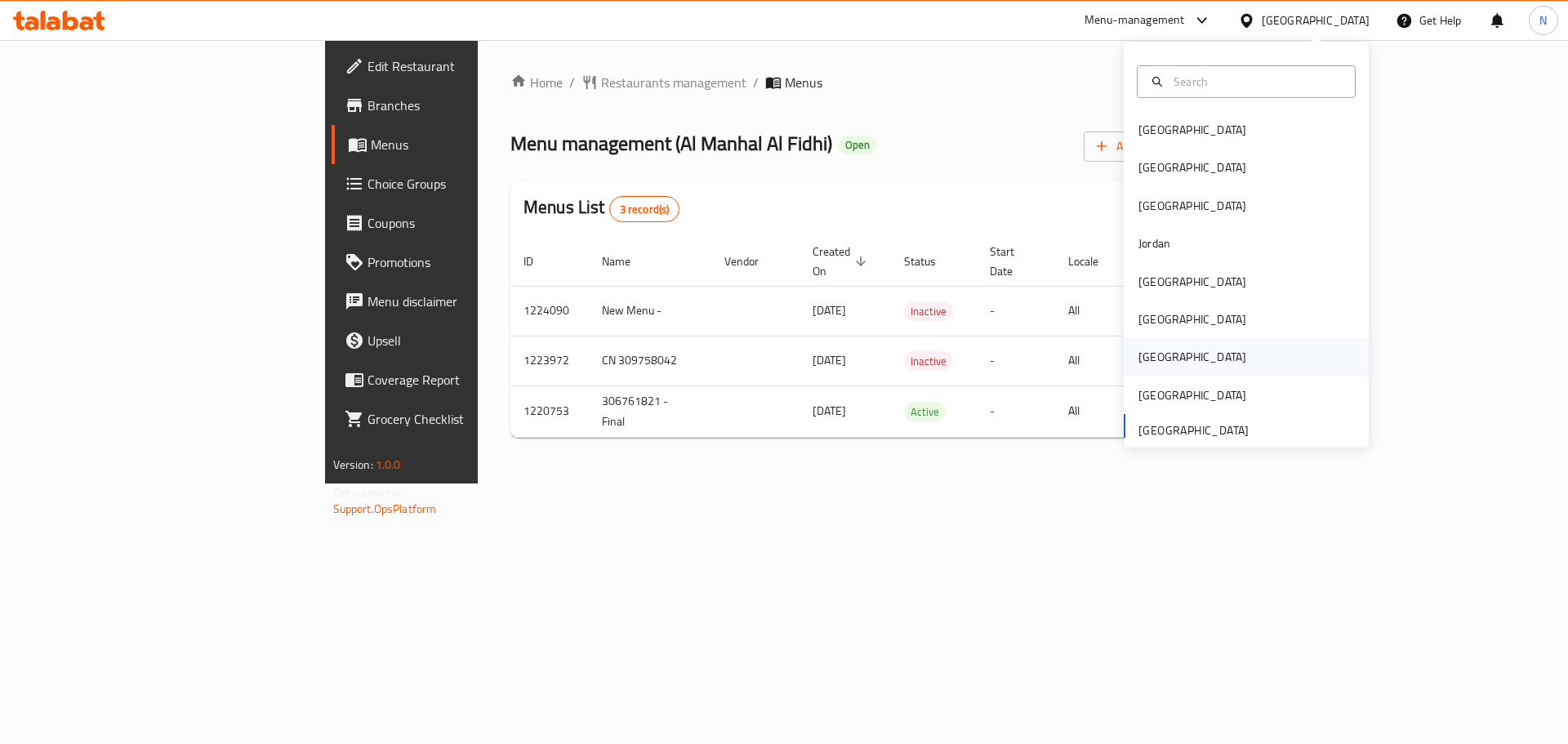
click at [1139, 356] on div "[GEOGRAPHIC_DATA]" at bounding box center [1192, 357] width 108 height 18
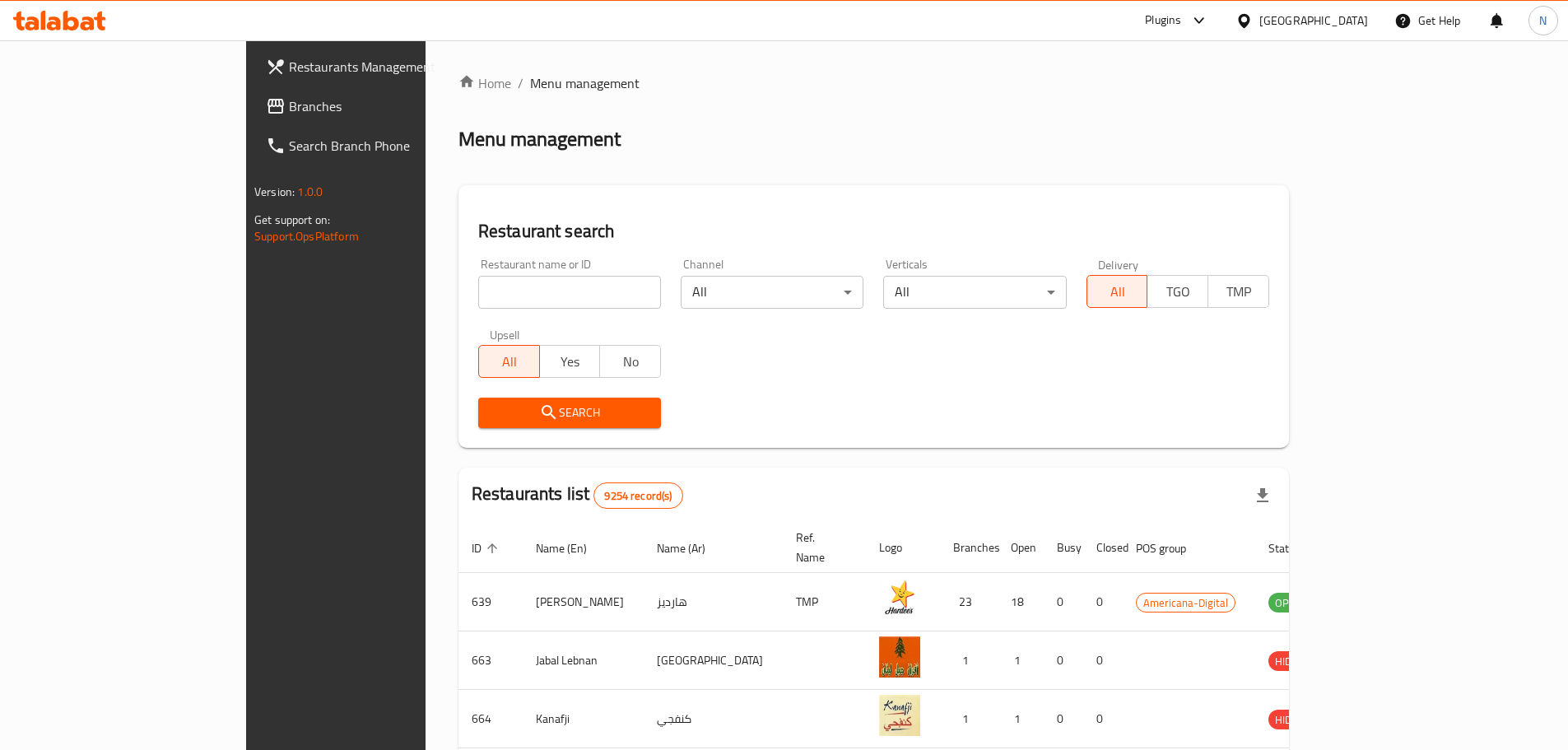
click at [289, 109] on span "Branches" at bounding box center [391, 106] width 205 height 20
